Goal: Information Seeking & Learning: Learn about a topic

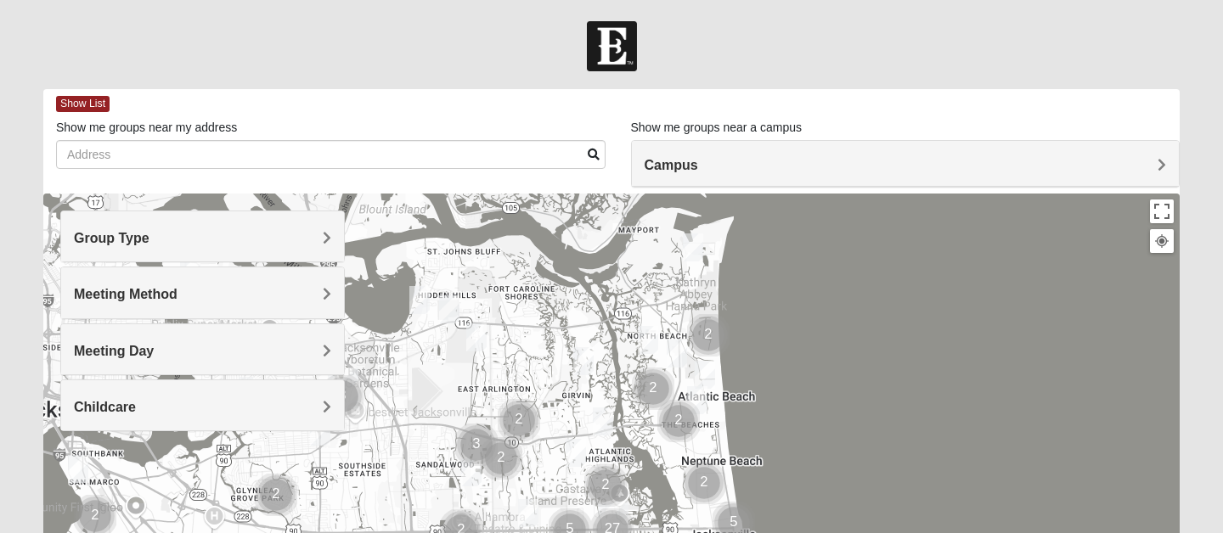
click at [187, 228] on div "Group Type" at bounding box center [202, 236] width 283 height 50
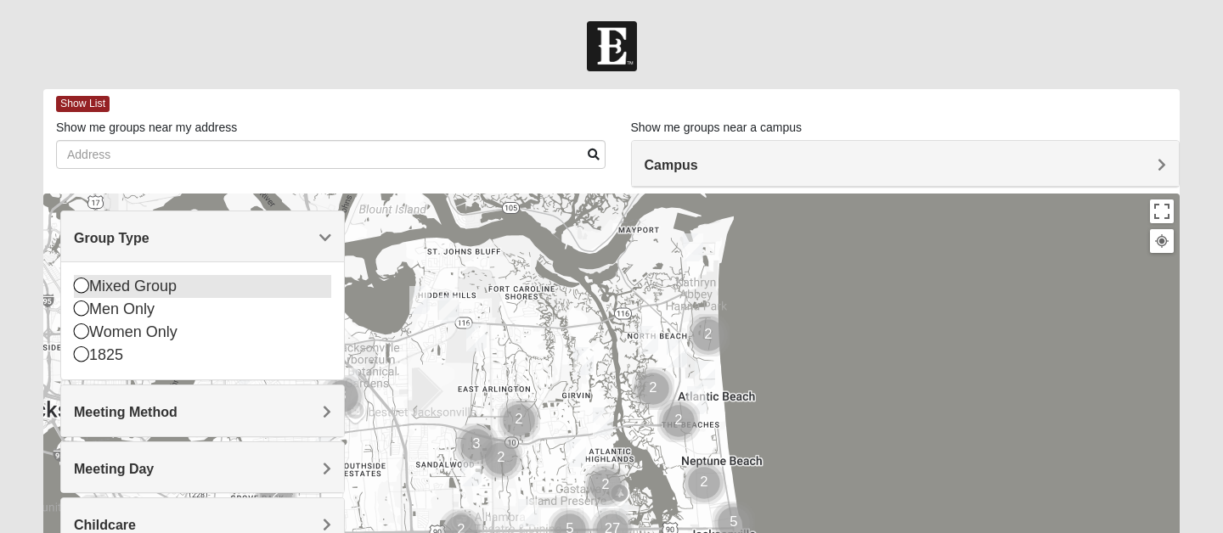
click at [84, 284] on icon at bounding box center [81, 285] width 15 height 15
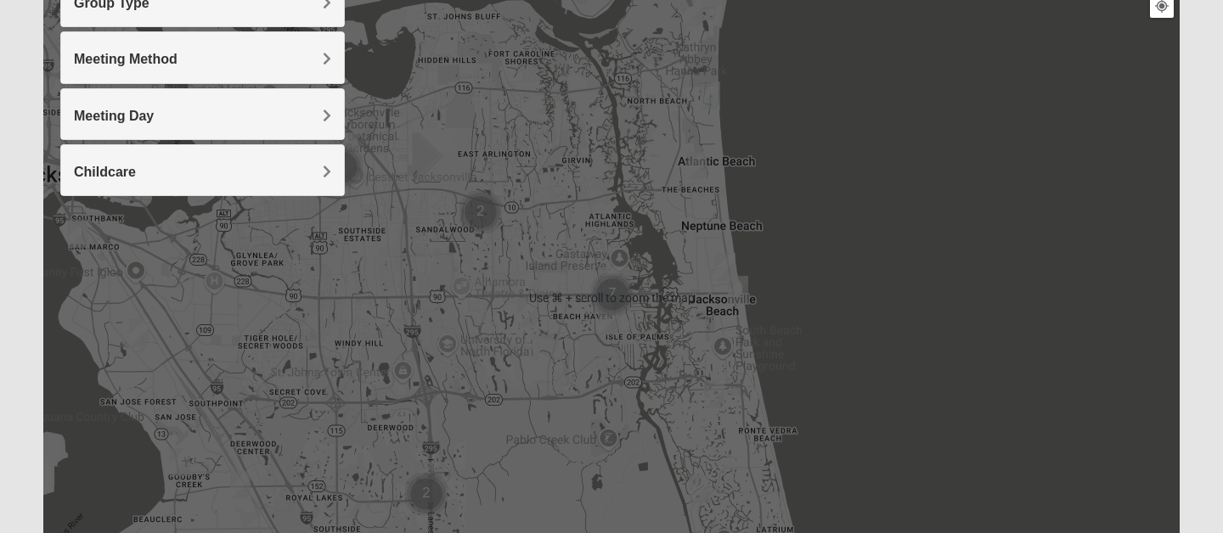
scroll to position [333, 0]
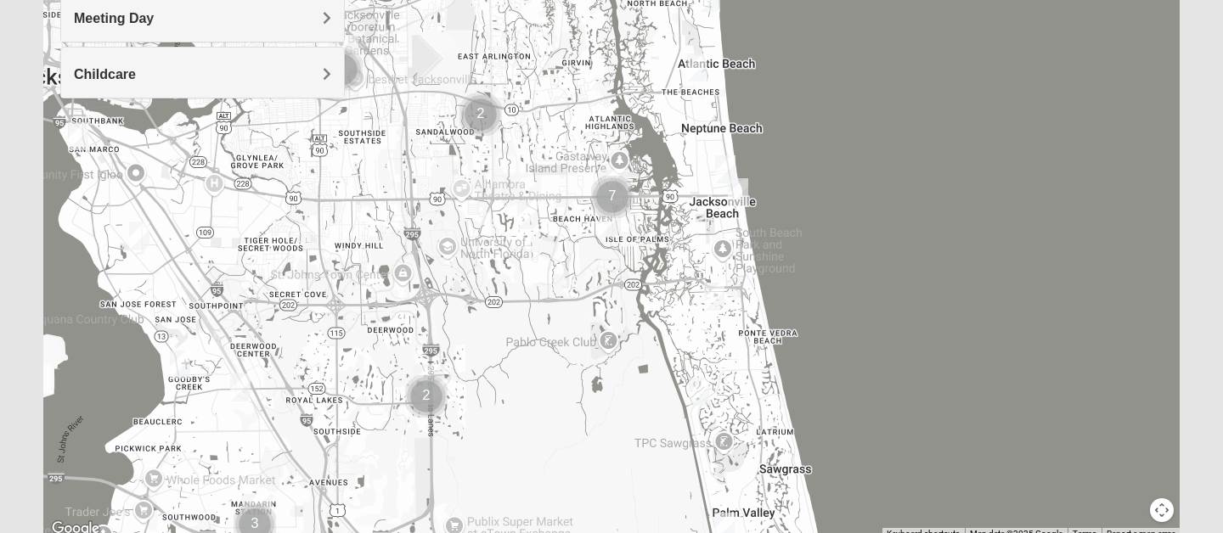
click at [717, 287] on img "Mixed Hays 32082" at bounding box center [714, 297] width 20 height 28
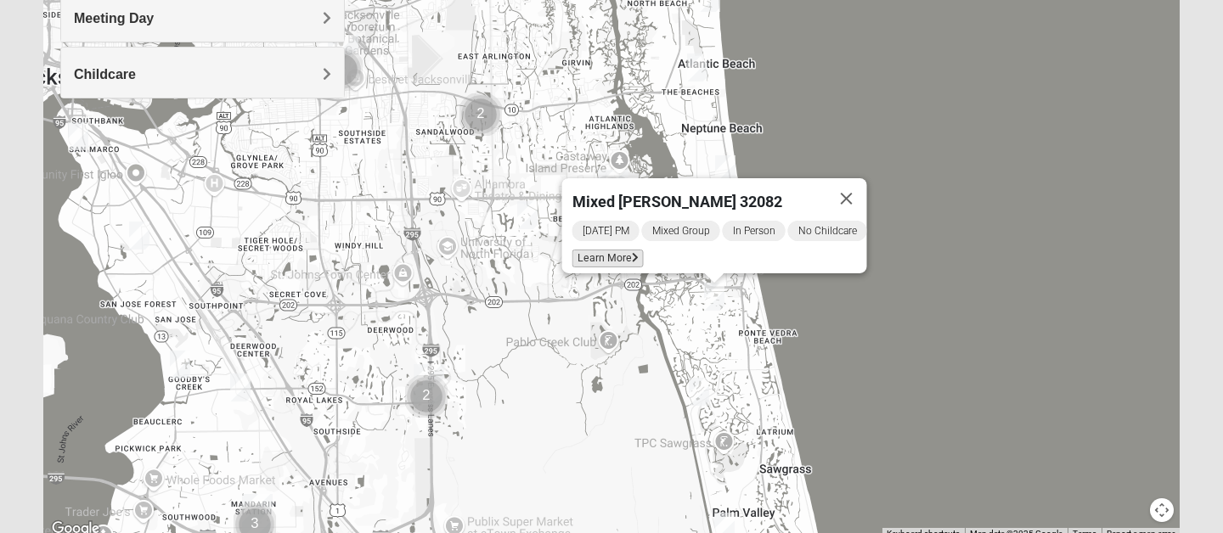
click at [605, 250] on span "Learn More" at bounding box center [607, 259] width 71 height 18
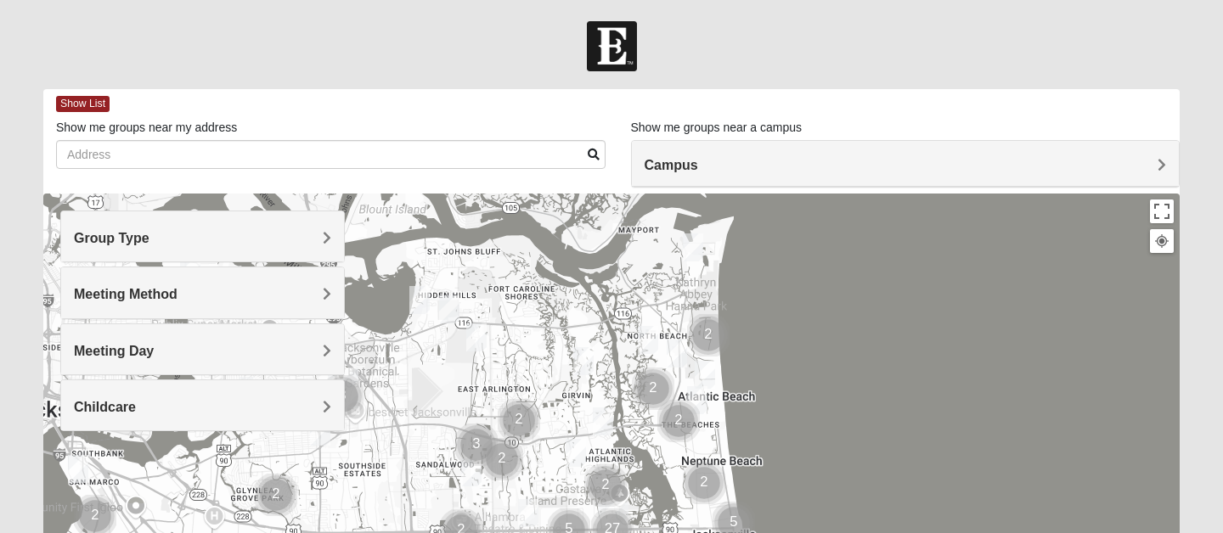
click at [210, 232] on h4 "Group Type" at bounding box center [202, 238] width 257 height 16
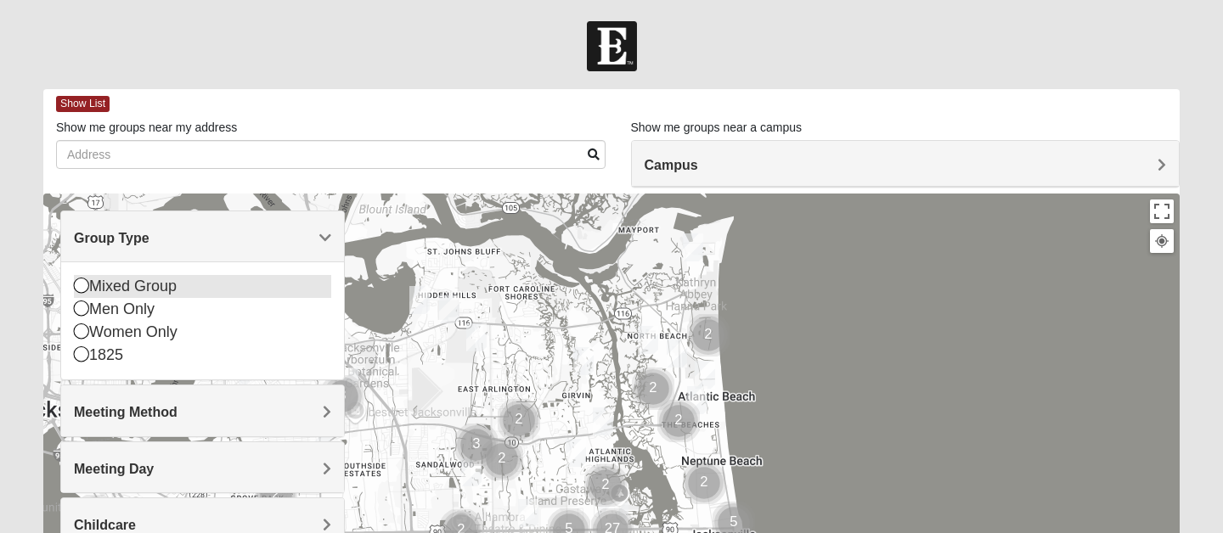
click at [74, 284] on icon at bounding box center [81, 285] width 15 height 15
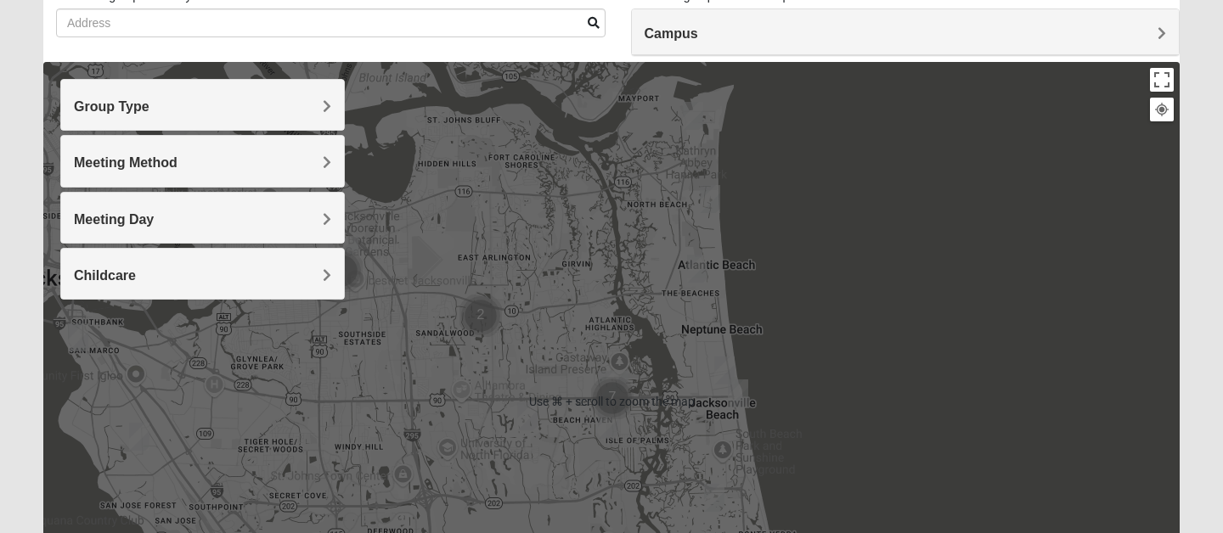
scroll to position [134, 0]
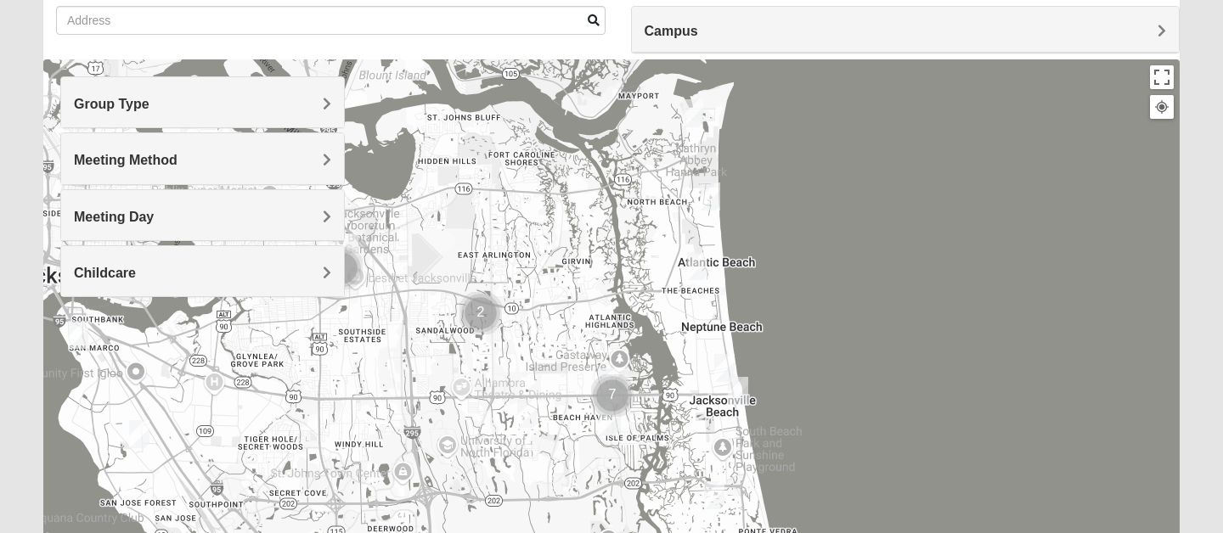
click at [737, 387] on img "Mixed Watkins 32250" at bounding box center [738, 391] width 20 height 28
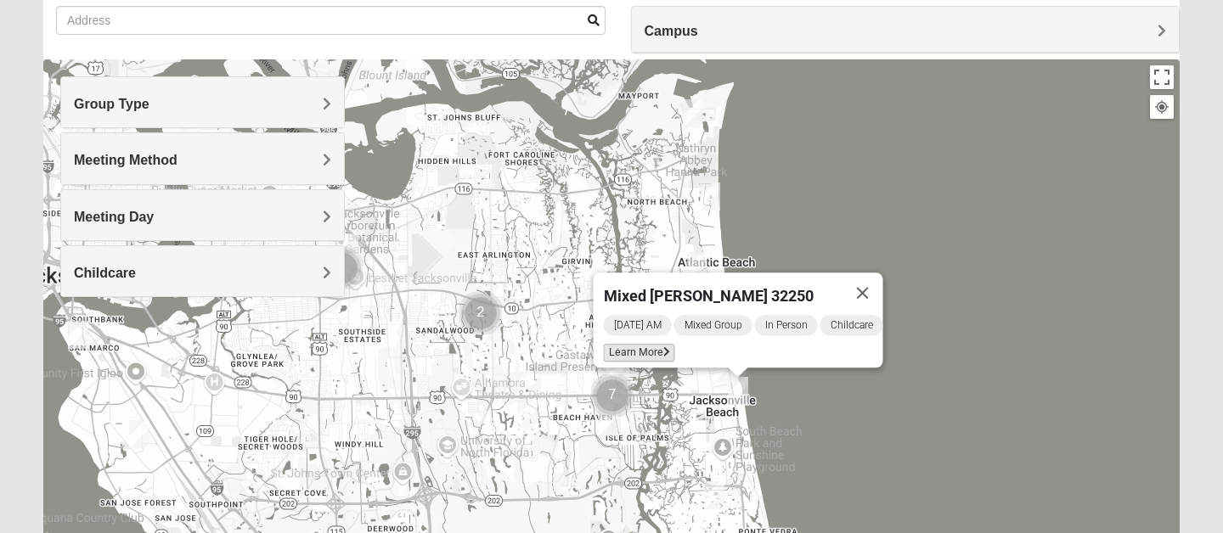
click at [638, 344] on span "Learn More" at bounding box center [639, 353] width 71 height 18
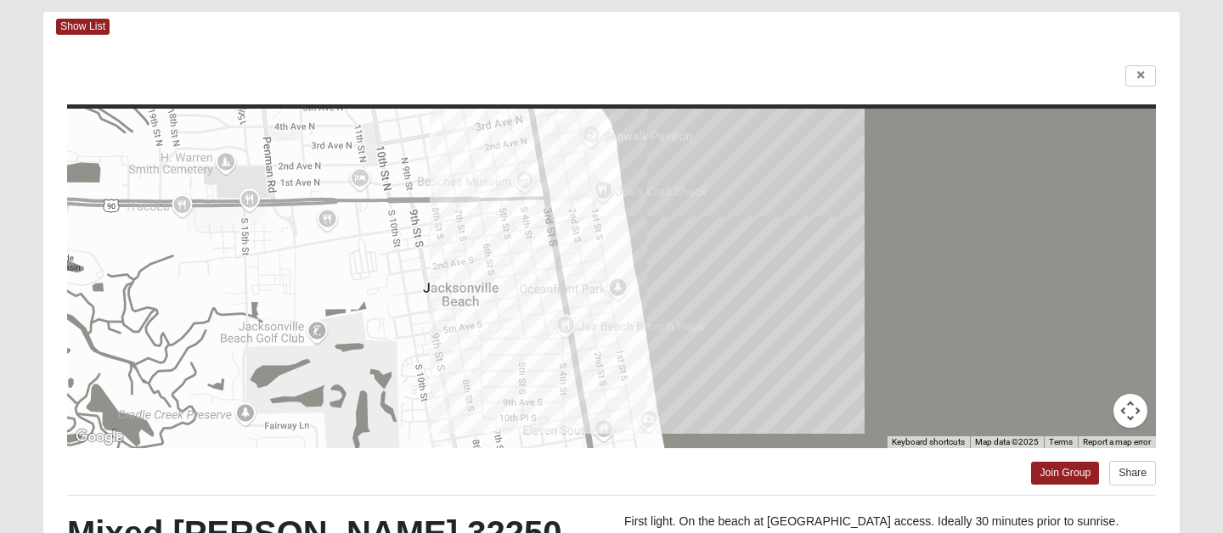
scroll to position [0, 0]
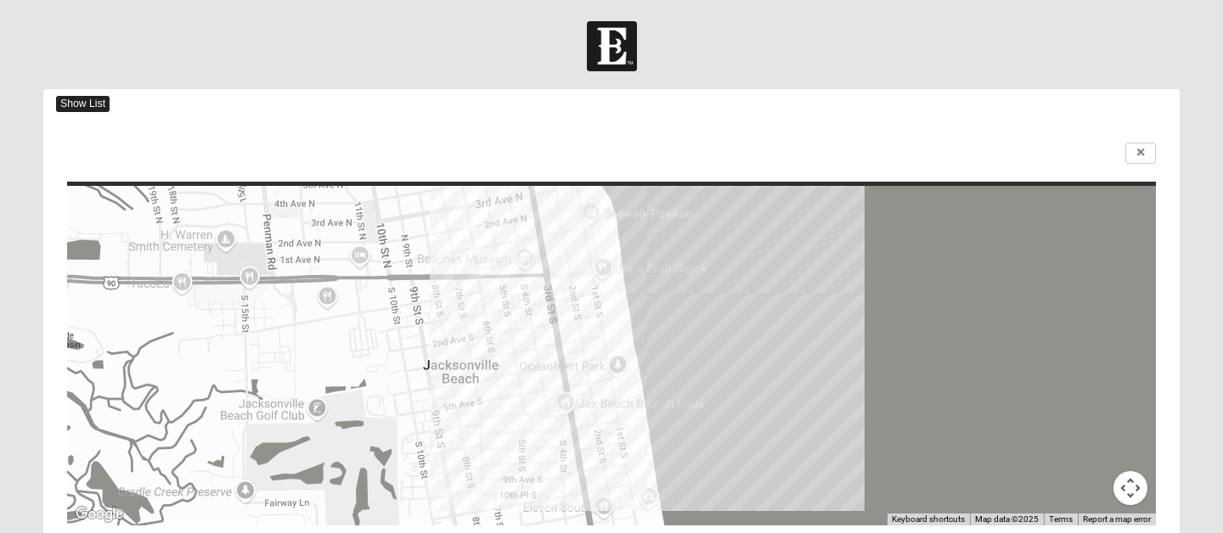
click at [93, 102] on span "Show List" at bounding box center [82, 104] width 53 height 16
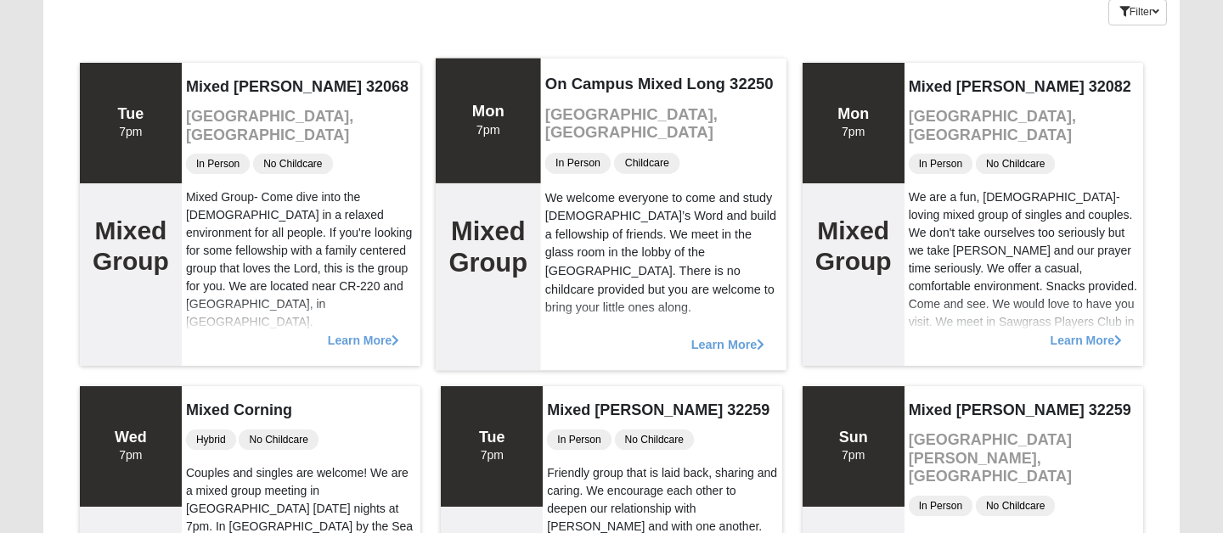
scroll to position [157, 0]
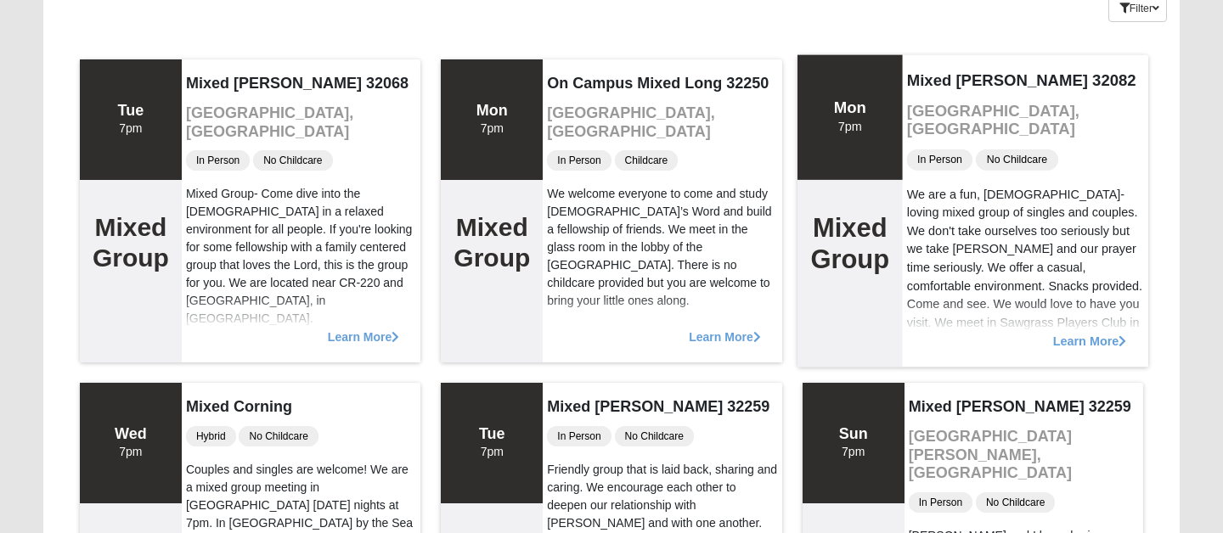
click at [1093, 332] on span "Learn More" at bounding box center [1089, 332] width 74 height 0
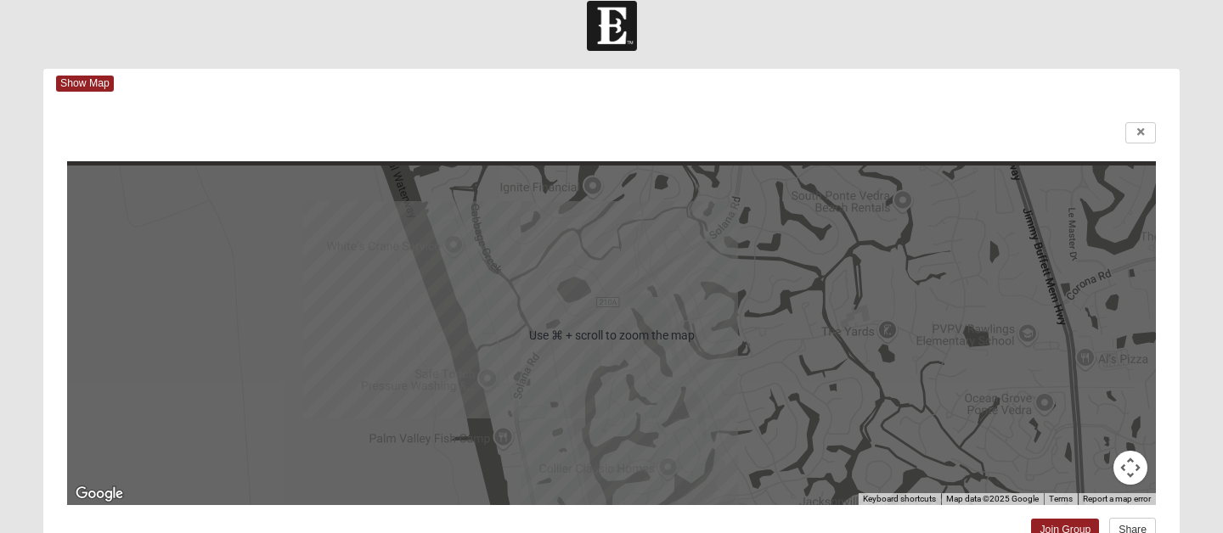
scroll to position [0, 0]
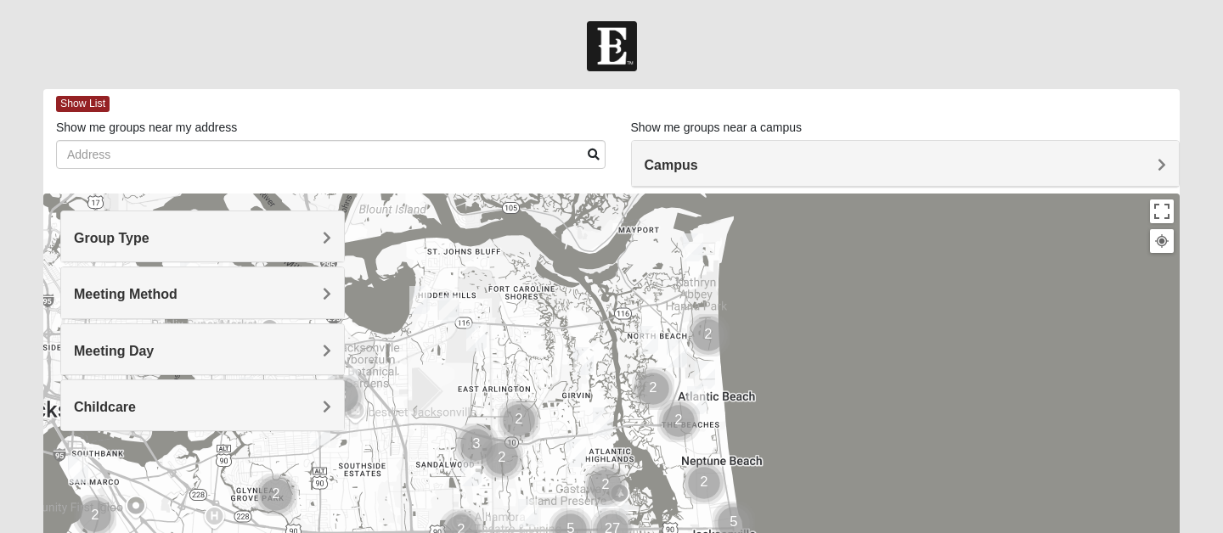
click at [180, 235] on h4 "Group Type" at bounding box center [202, 238] width 257 height 16
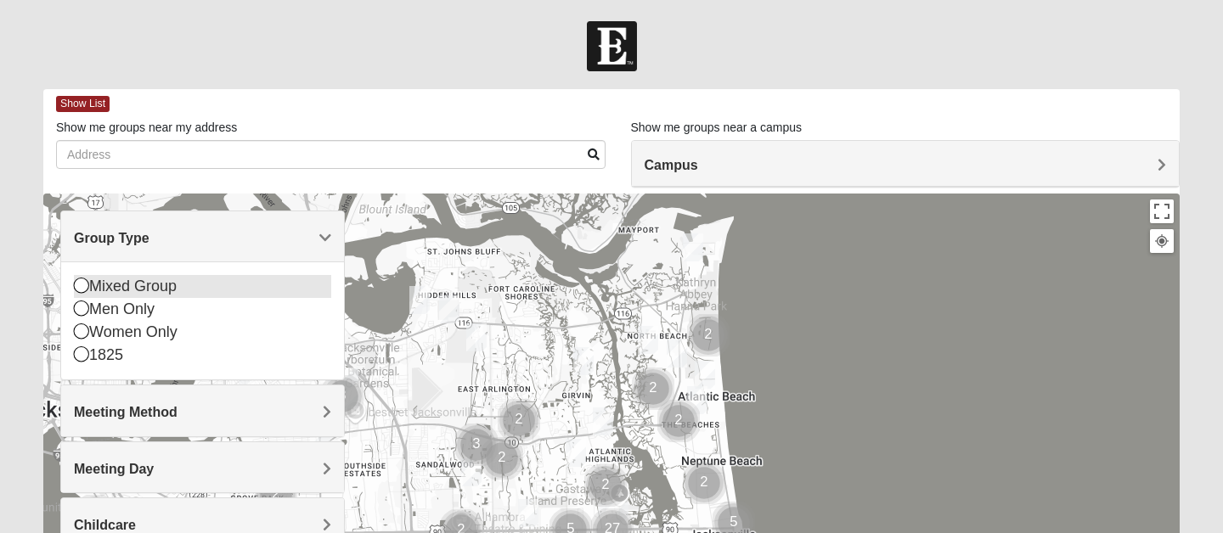
click at [78, 285] on icon at bounding box center [81, 285] width 15 height 15
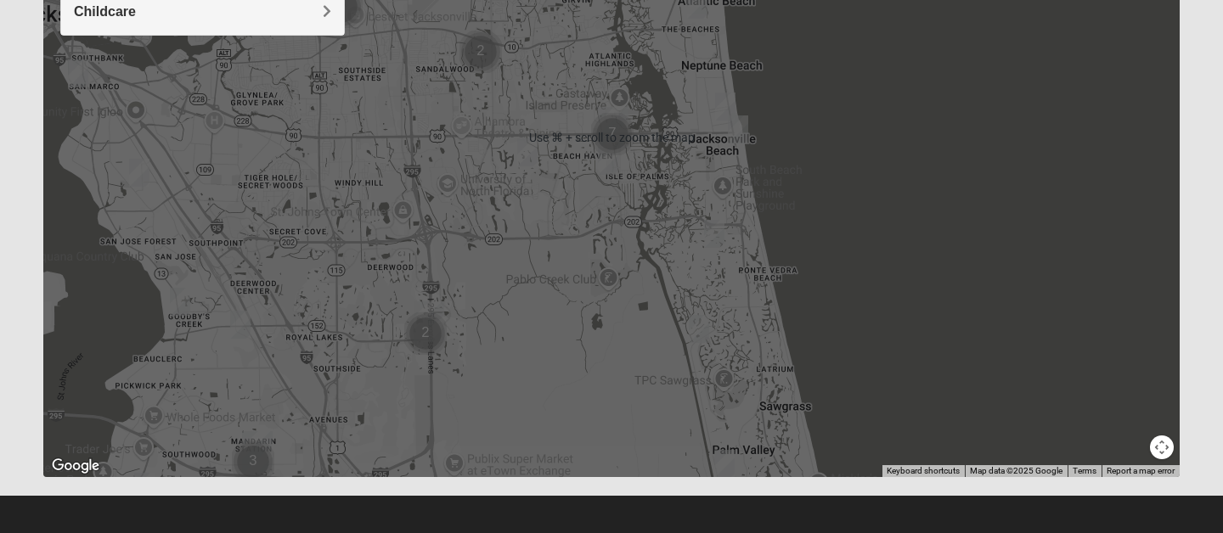
scroll to position [402, 0]
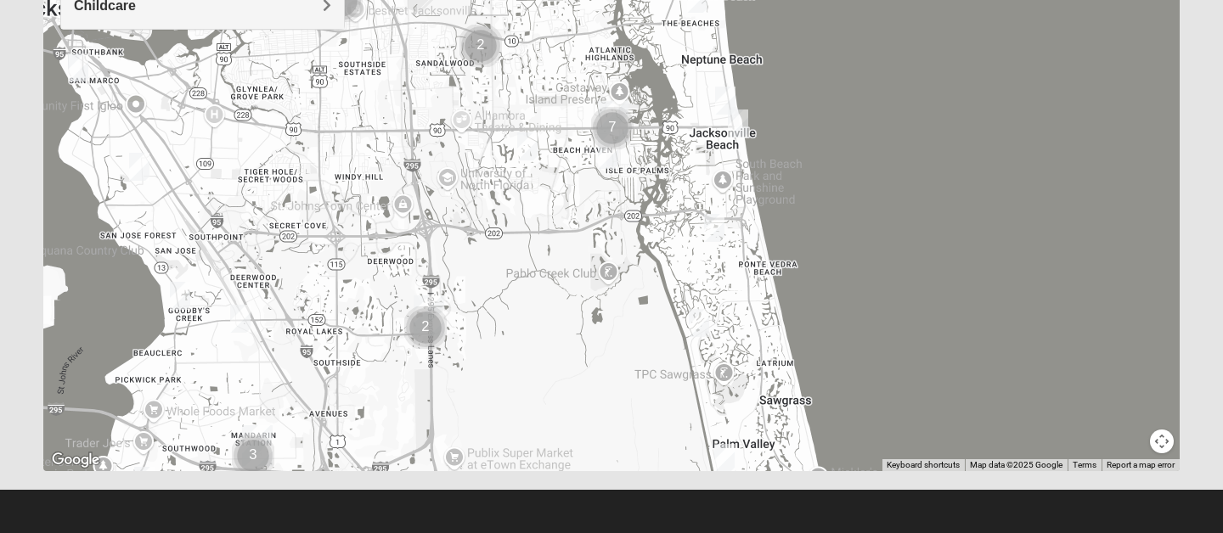
click at [725, 453] on img "Mixed Pate 32082" at bounding box center [724, 458] width 20 height 28
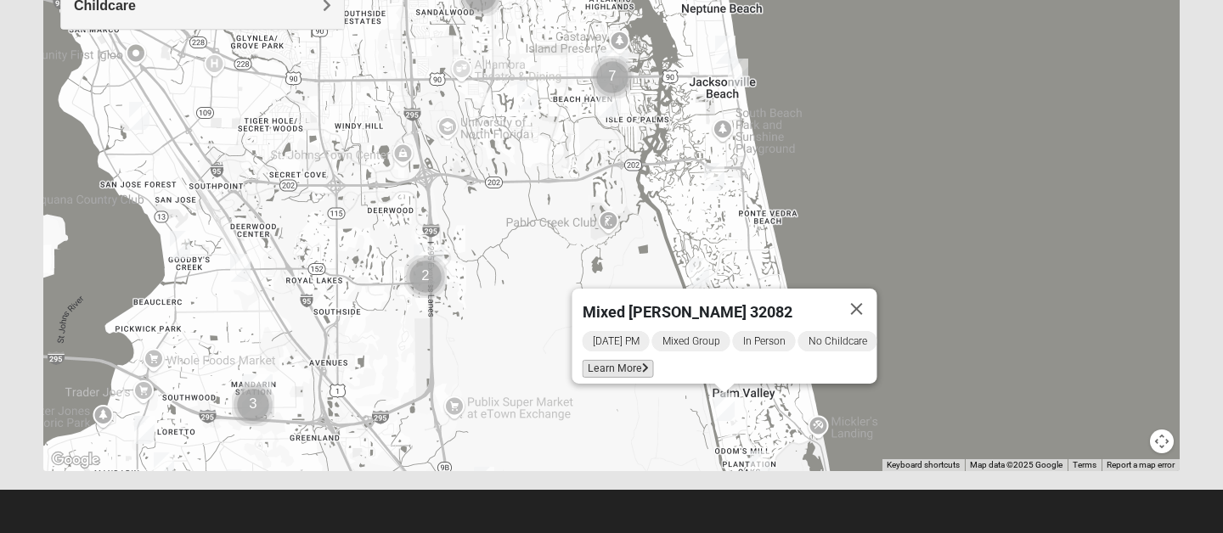
click at [616, 360] on span "Learn More" at bounding box center [618, 369] width 71 height 18
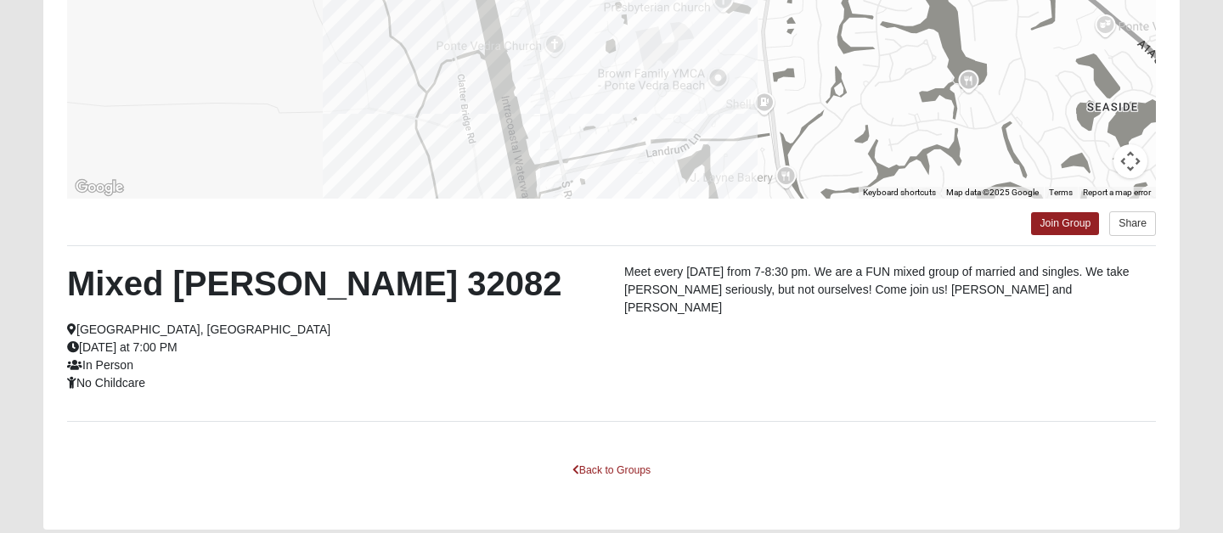
scroll to position [322, 0]
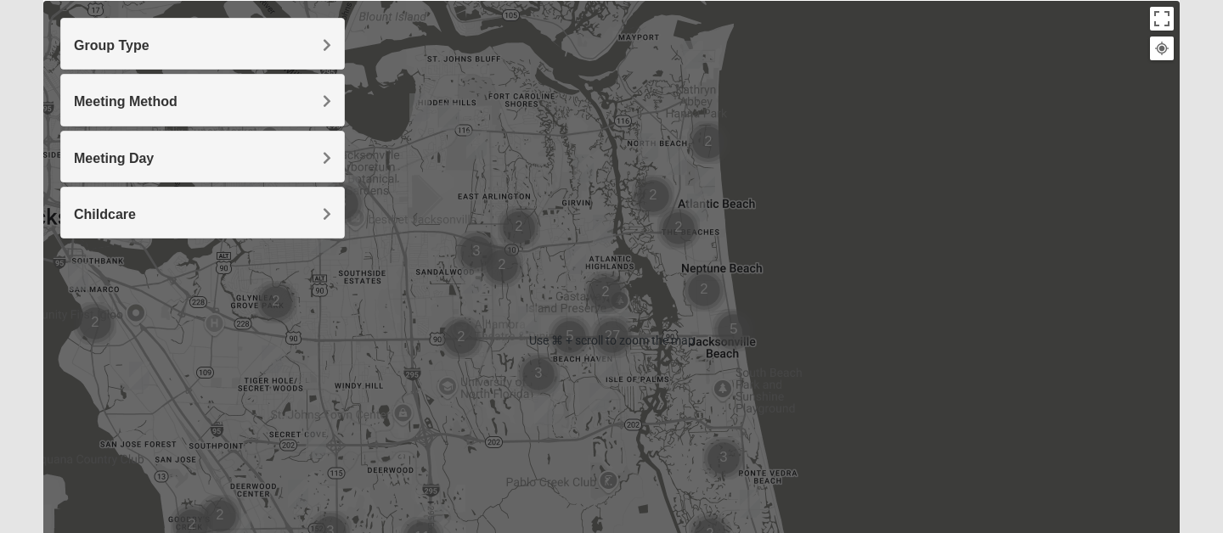
scroll to position [203, 0]
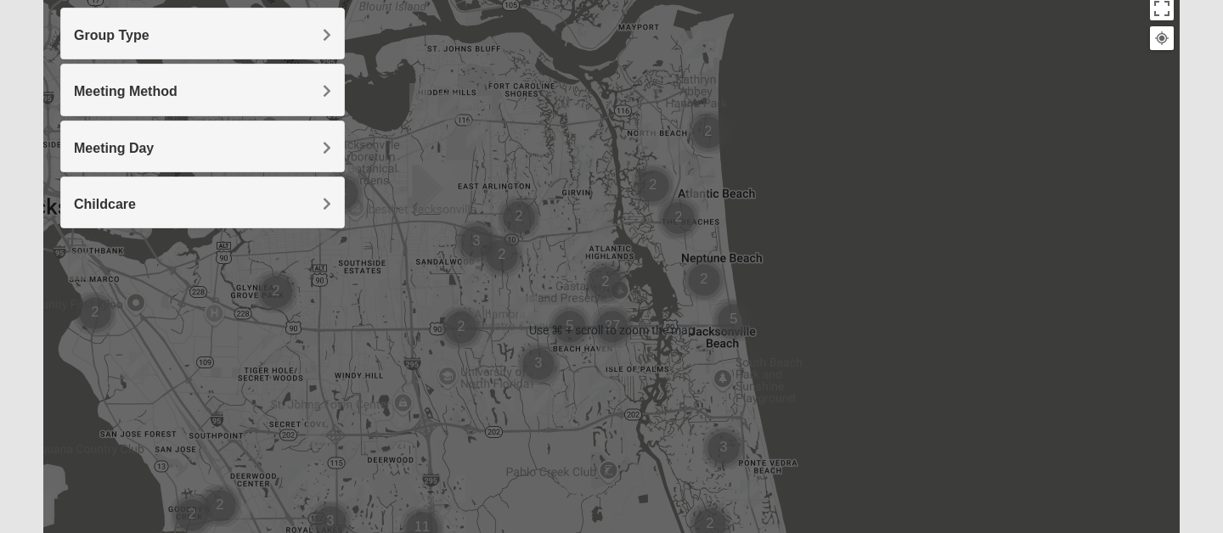
click at [257, 31] on h4 "Group Type" at bounding box center [202, 35] width 257 height 16
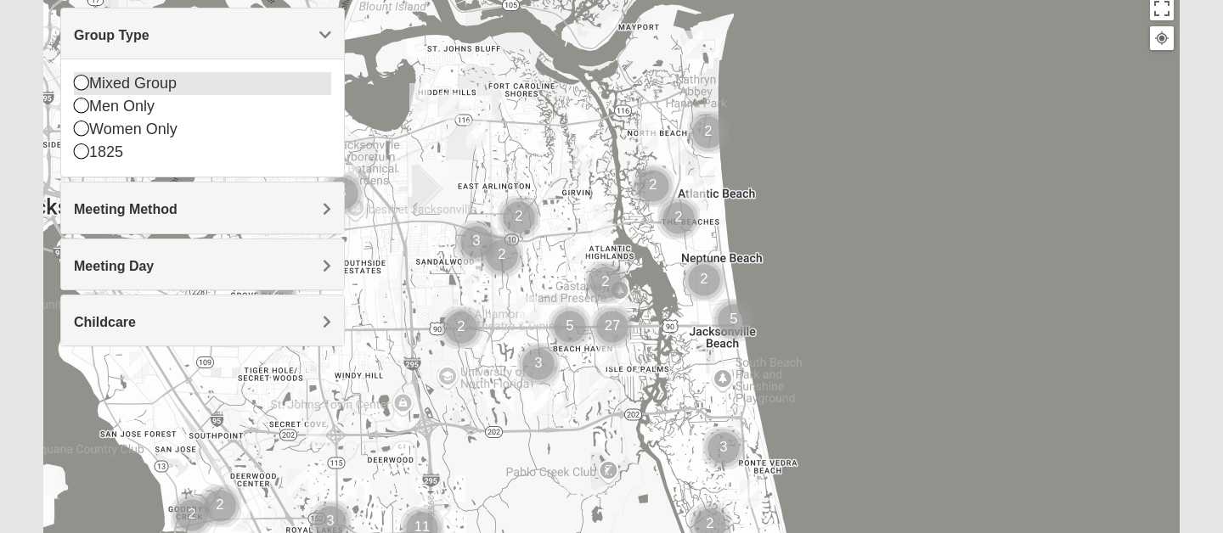
click at [85, 87] on icon at bounding box center [81, 82] width 15 height 15
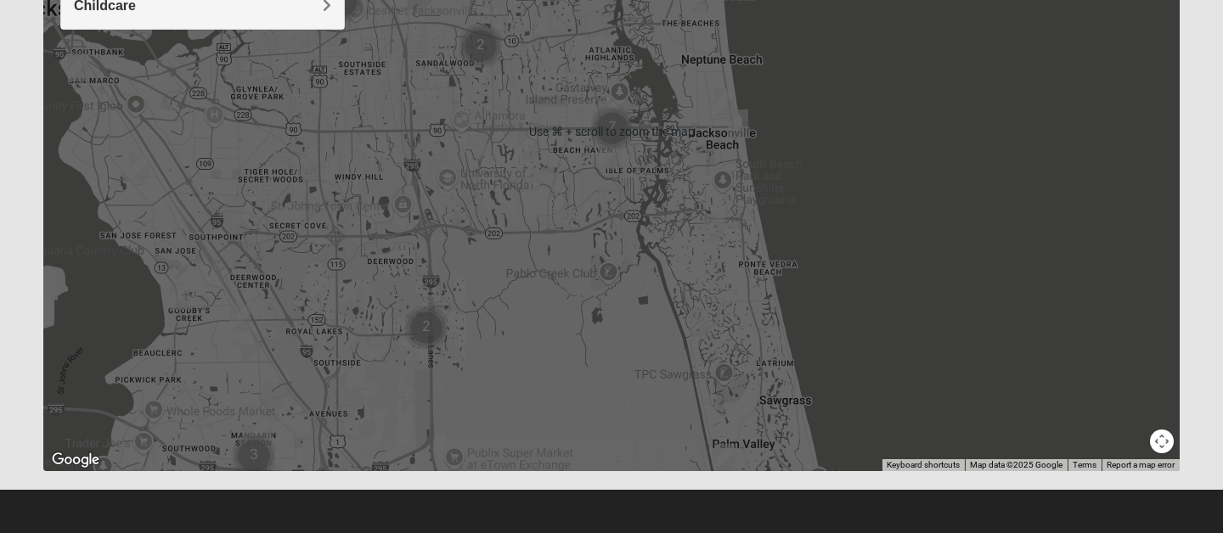
scroll to position [400, 0]
